Goal: Find specific page/section: Find specific page/section

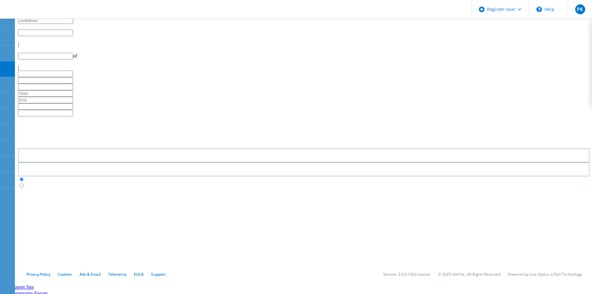
type input "1"
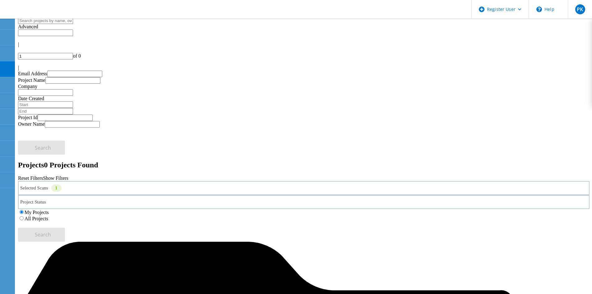
click at [48, 216] on label "All Projects" at bounding box center [37, 218] width 24 height 5
click at [24, 216] on input "All Projects" at bounding box center [22, 218] width 4 height 4
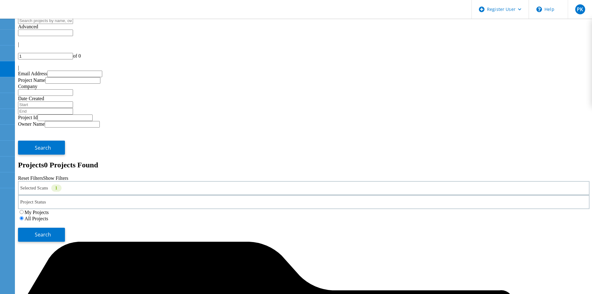
click at [139, 181] on div "Selected Scans 1" at bounding box center [303, 188] width 571 height 14
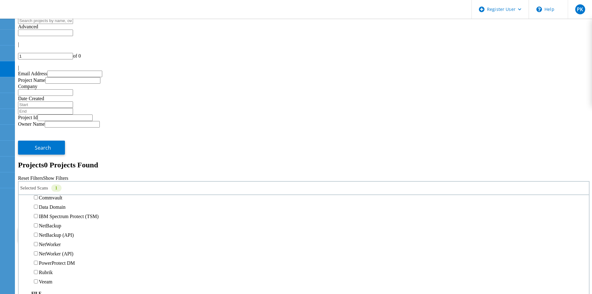
scroll to position [311, 0]
click at [54, 150] on label "Avamar" at bounding box center [47, 152] width 16 height 5
click at [38, 150] on input "Avamar" at bounding box center [36, 152] width 4 height 4
click at [67, 181] on div "Isilon/PowerScale" at bounding box center [304, 185] width 564 height 9
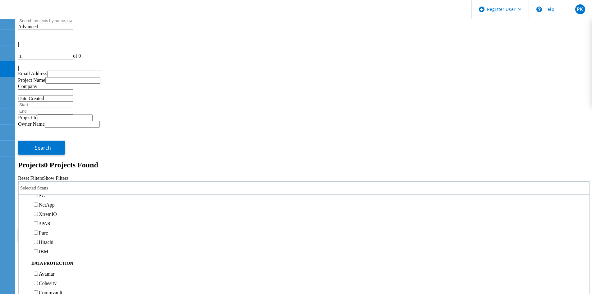
click at [75, 183] on label "Isilon/PowerScale" at bounding box center [57, 185] width 36 height 5
click at [38, 184] on input "Isilon/PowerScale" at bounding box center [36, 186] width 4 height 4
click at [65, 227] on button "Search" at bounding box center [41, 234] width 47 height 14
